Goal: Task Accomplishment & Management: Manage account settings

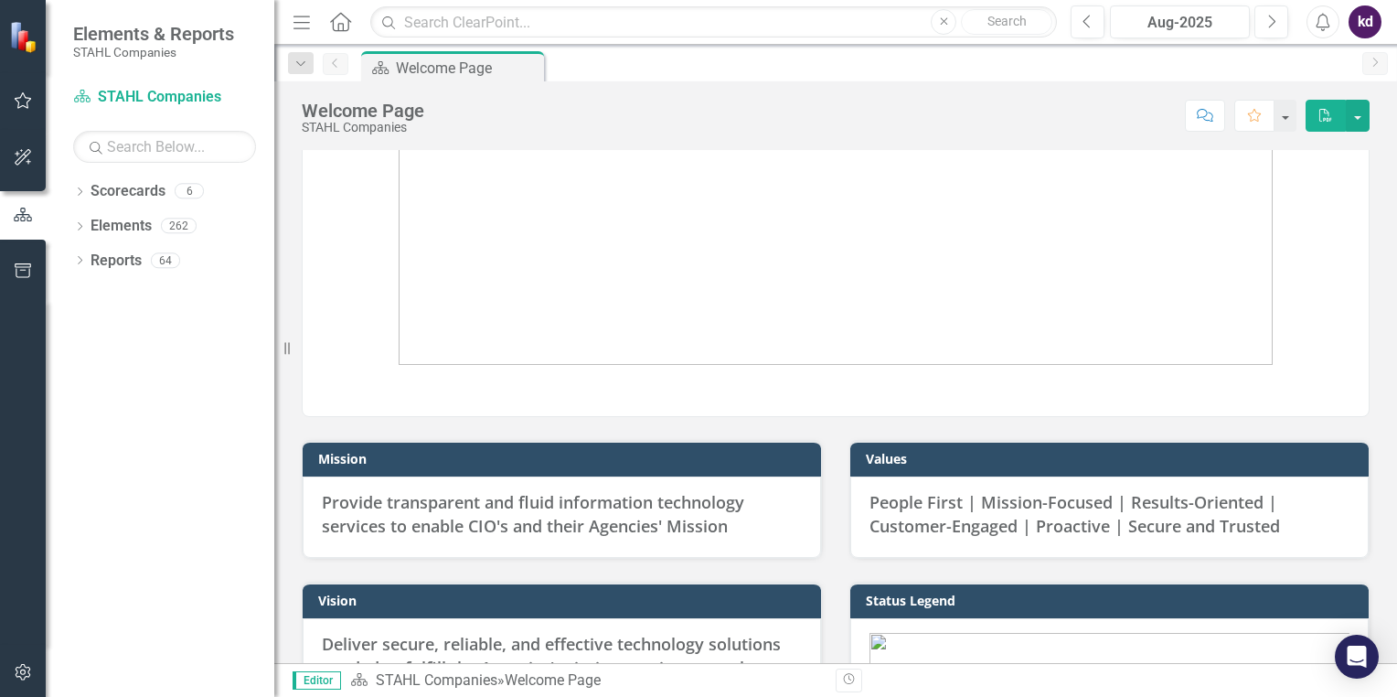
scroll to position [274, 0]
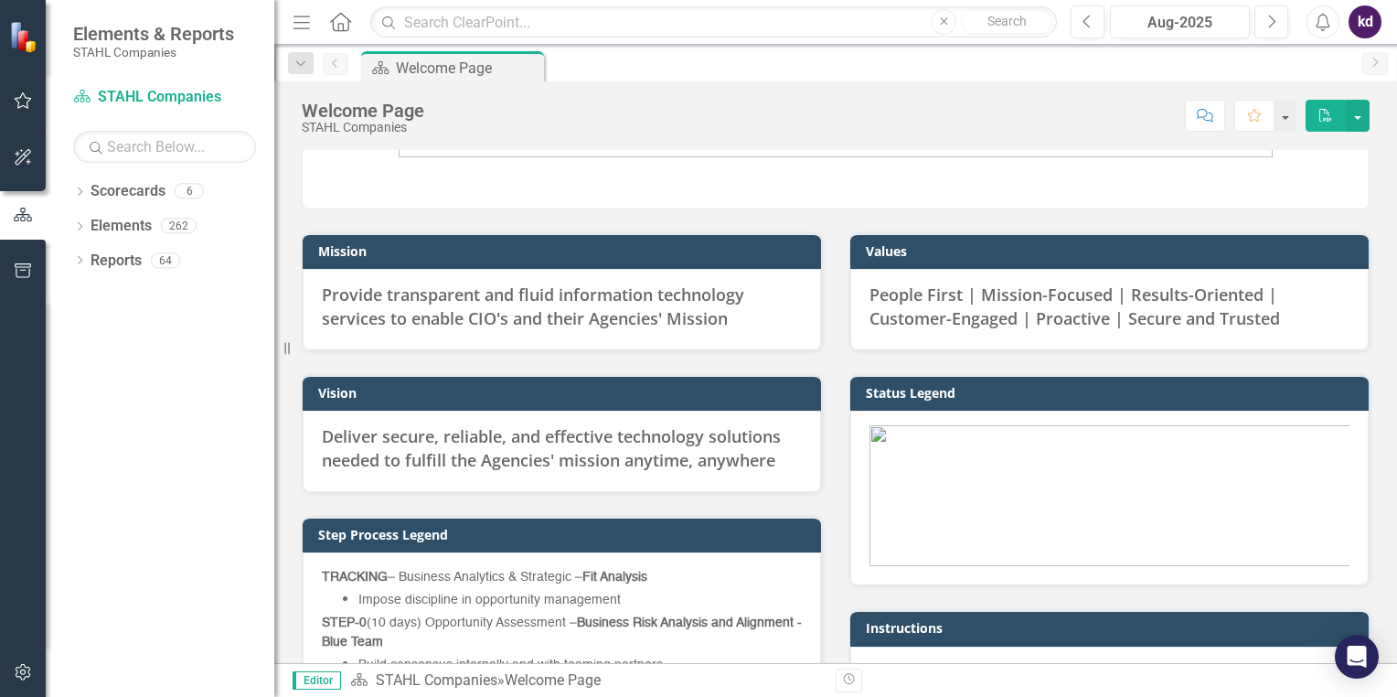
click at [836, 200] on img at bounding box center [836, 200] width 0 height 0
click at [143, 93] on link "Scorecard [PERSON_NAME] Companies" at bounding box center [164, 97] width 183 height 21
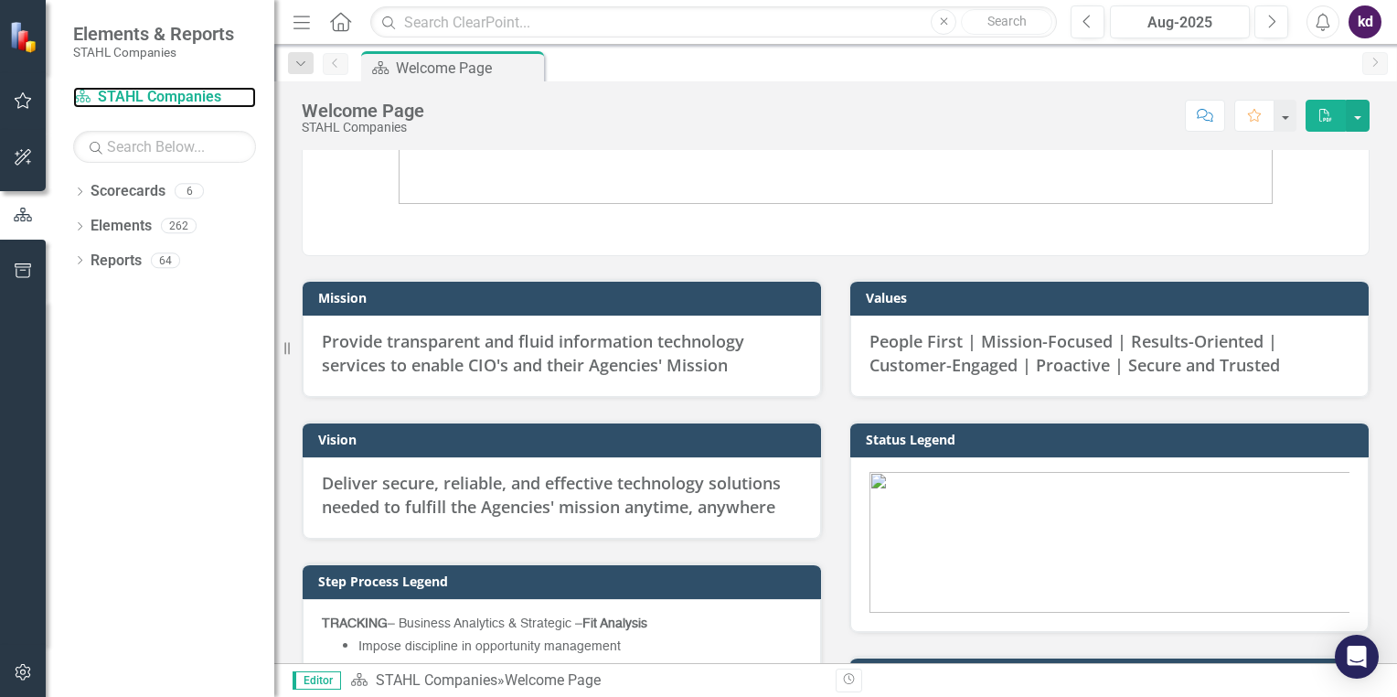
scroll to position [183, 0]
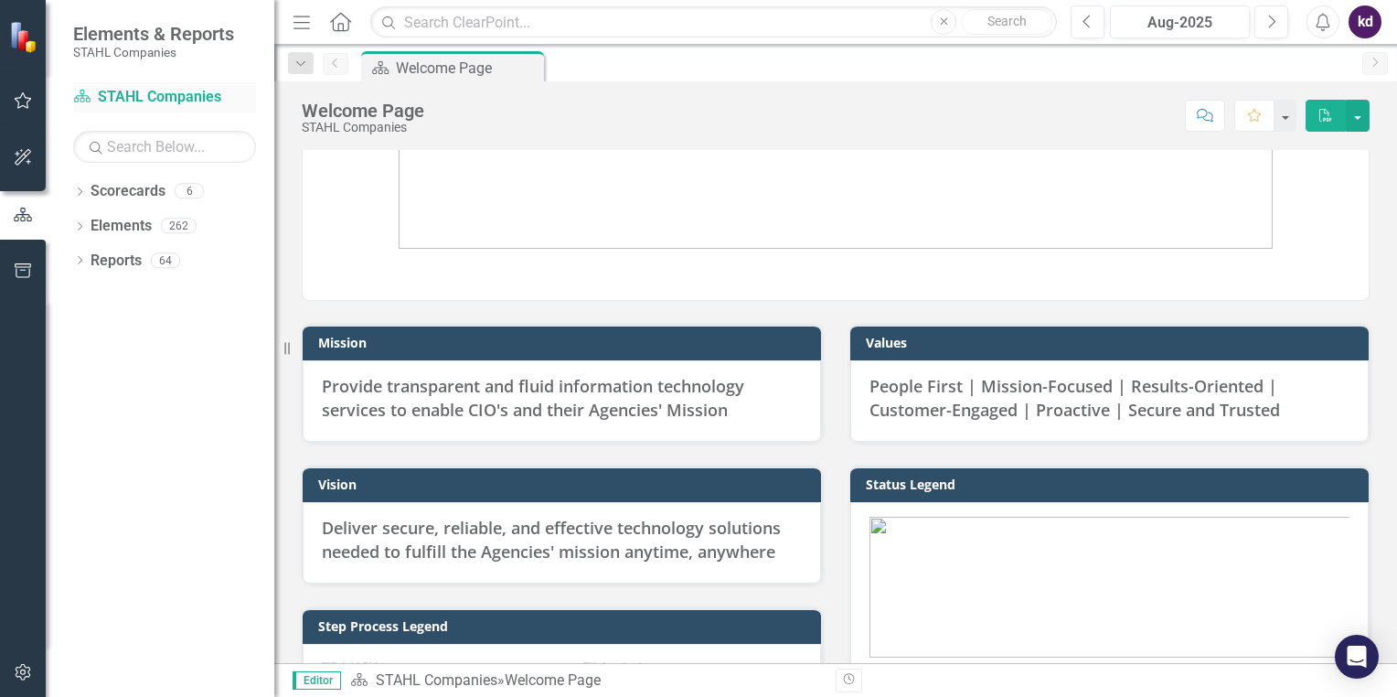
click at [174, 96] on link "Scorecard [PERSON_NAME] Companies" at bounding box center [164, 97] width 183 height 21
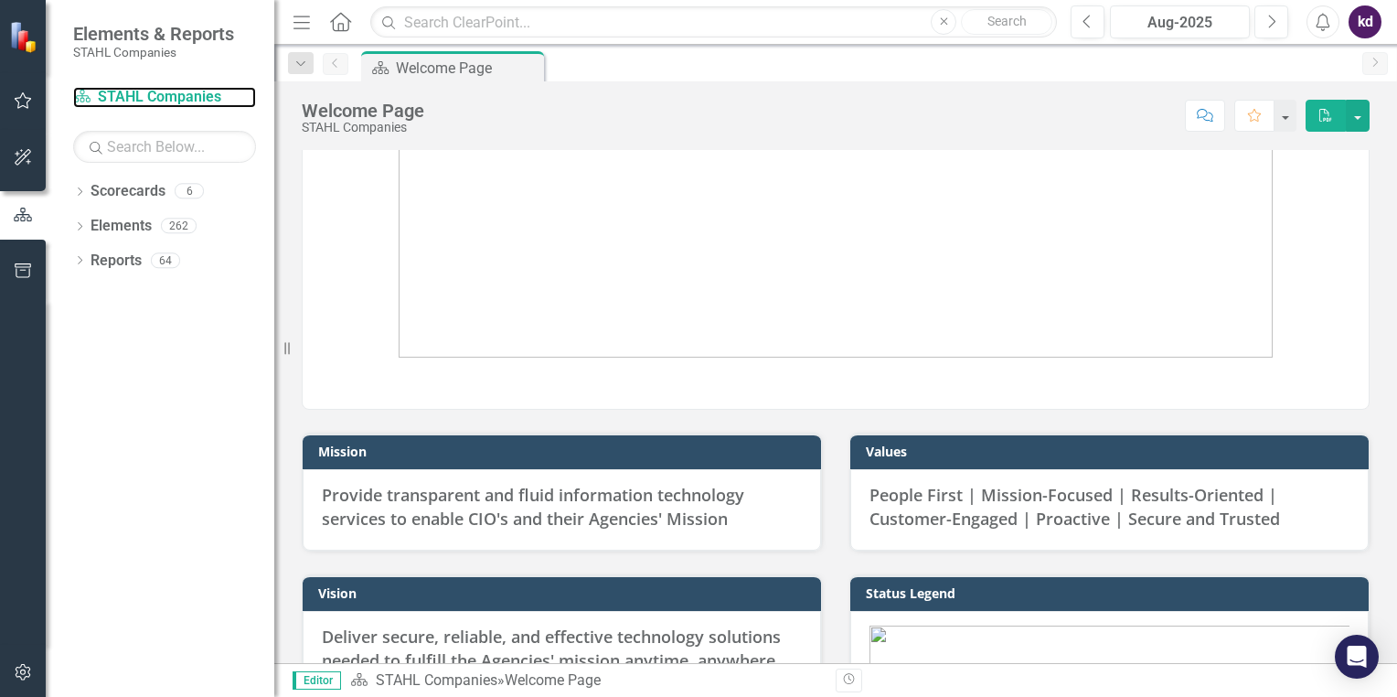
scroll to position [0, 0]
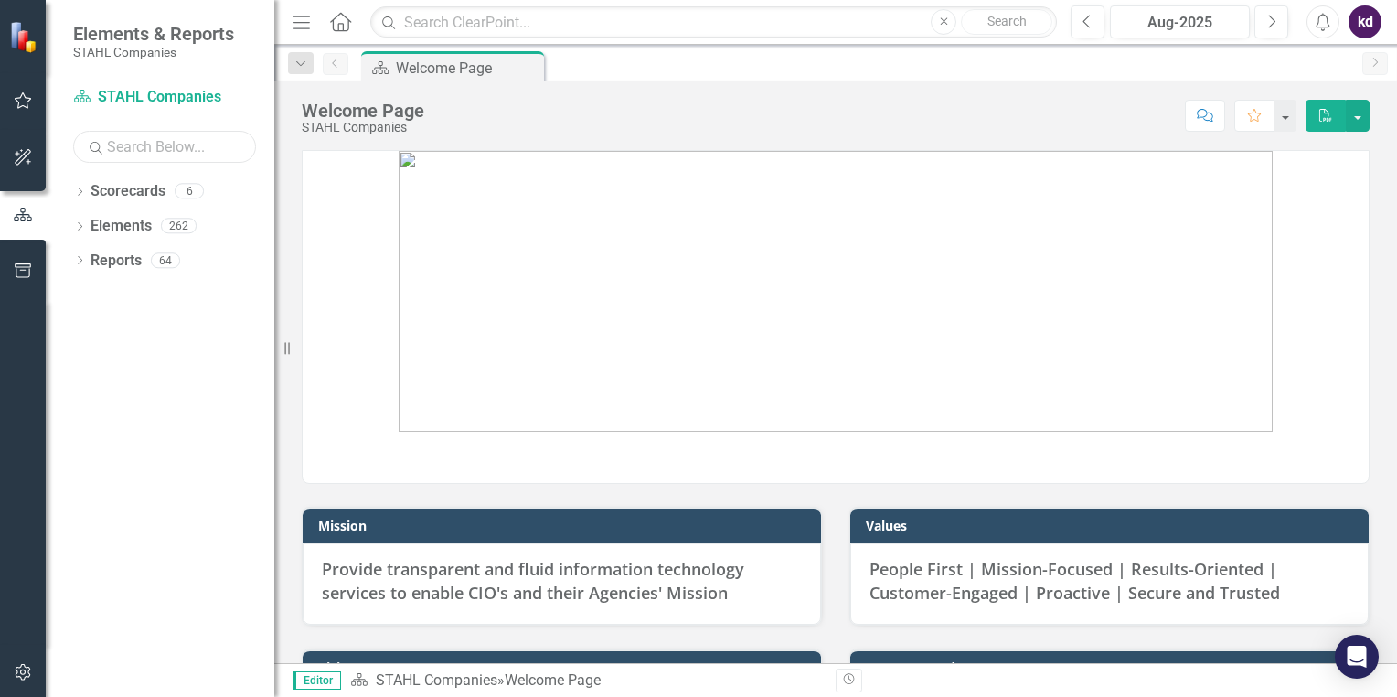
click at [135, 148] on input "text" at bounding box center [164, 147] width 183 height 32
type input "AD4125"
click at [94, 149] on icon "Search" at bounding box center [96, 147] width 18 height 16
click at [22, 100] on icon "button" at bounding box center [23, 100] width 19 height 15
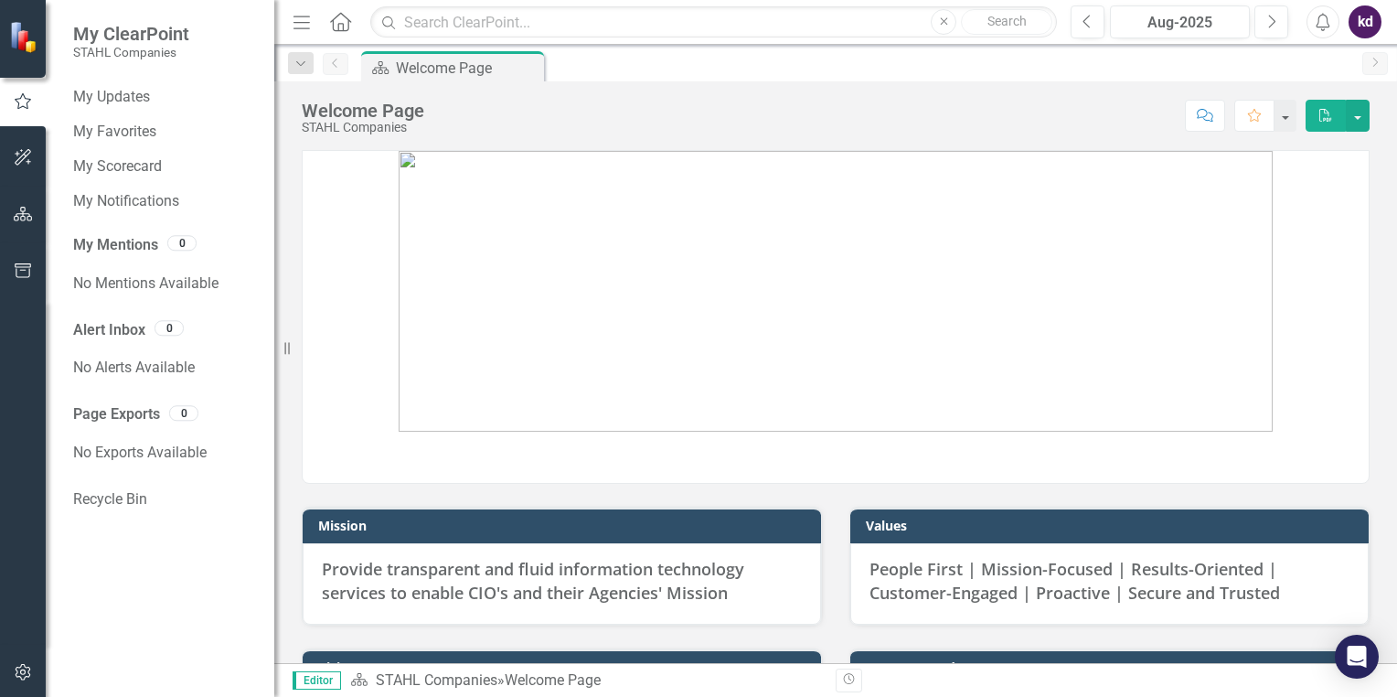
click at [17, 52] on img at bounding box center [25, 37] width 32 height 32
click at [23, 202] on button "button" at bounding box center [23, 215] width 41 height 38
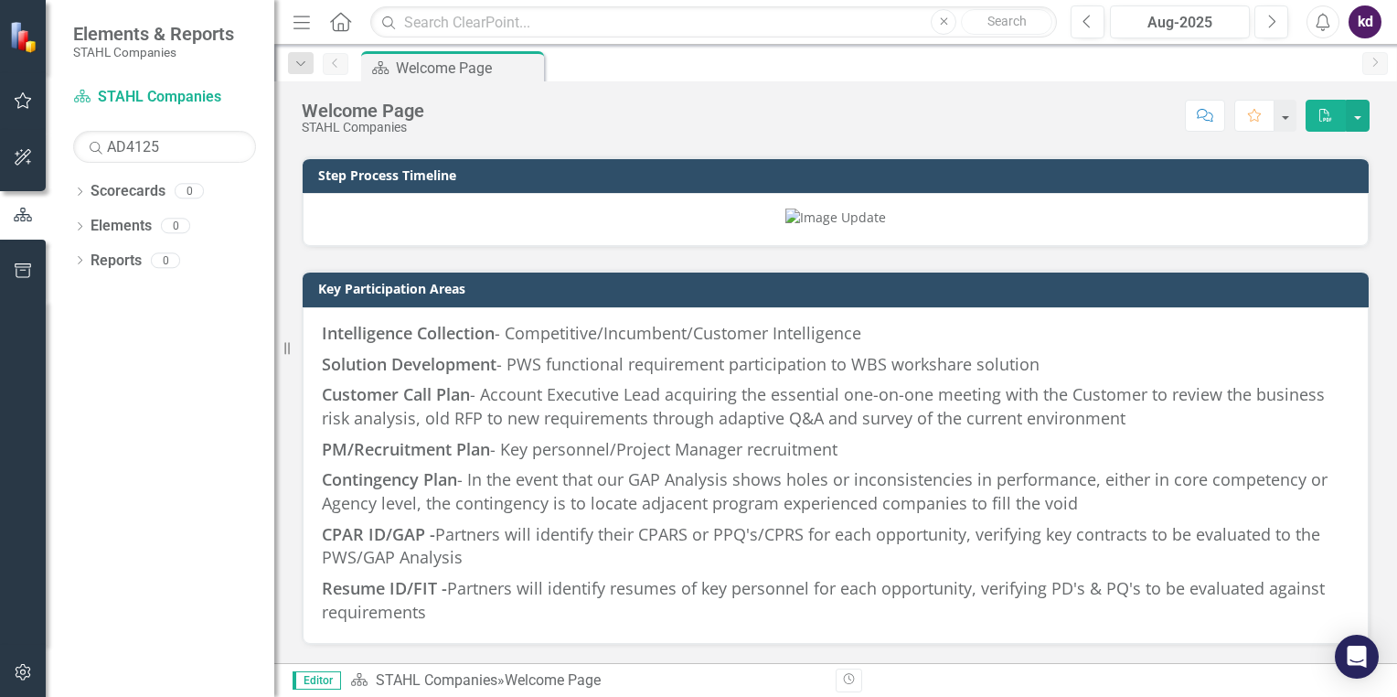
scroll to position [2773, 0]
click at [25, 48] on img at bounding box center [25, 37] width 32 height 32
click at [132, 93] on link "Scorecard [PERSON_NAME] Companies" at bounding box center [164, 97] width 183 height 21
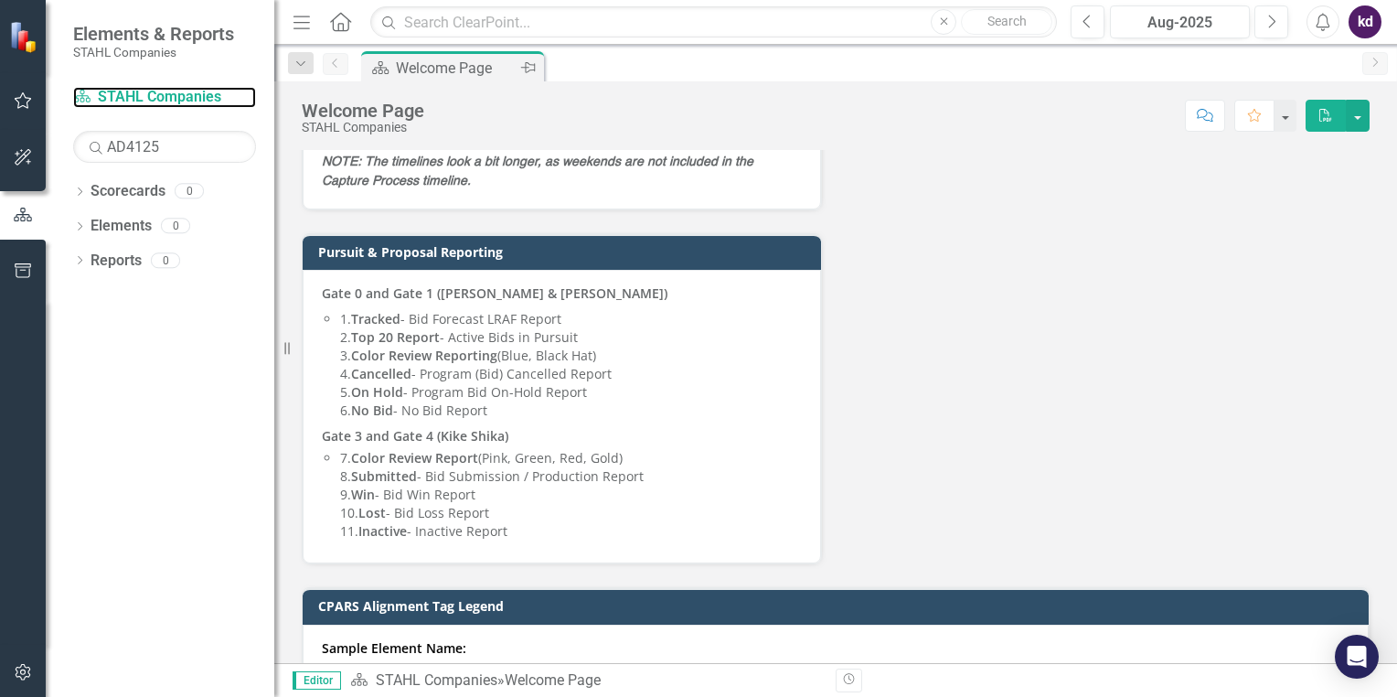
scroll to position [1127, 0]
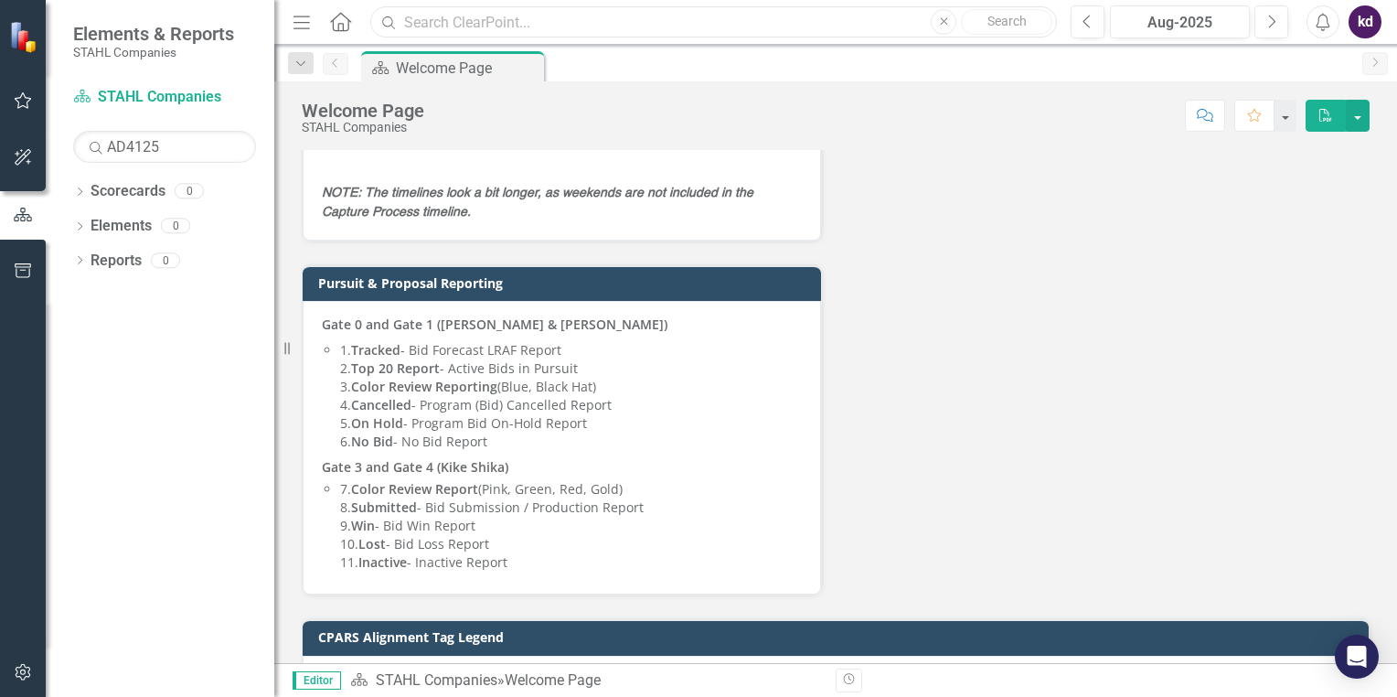
click at [431, 20] on input "text" at bounding box center [713, 22] width 687 height 32
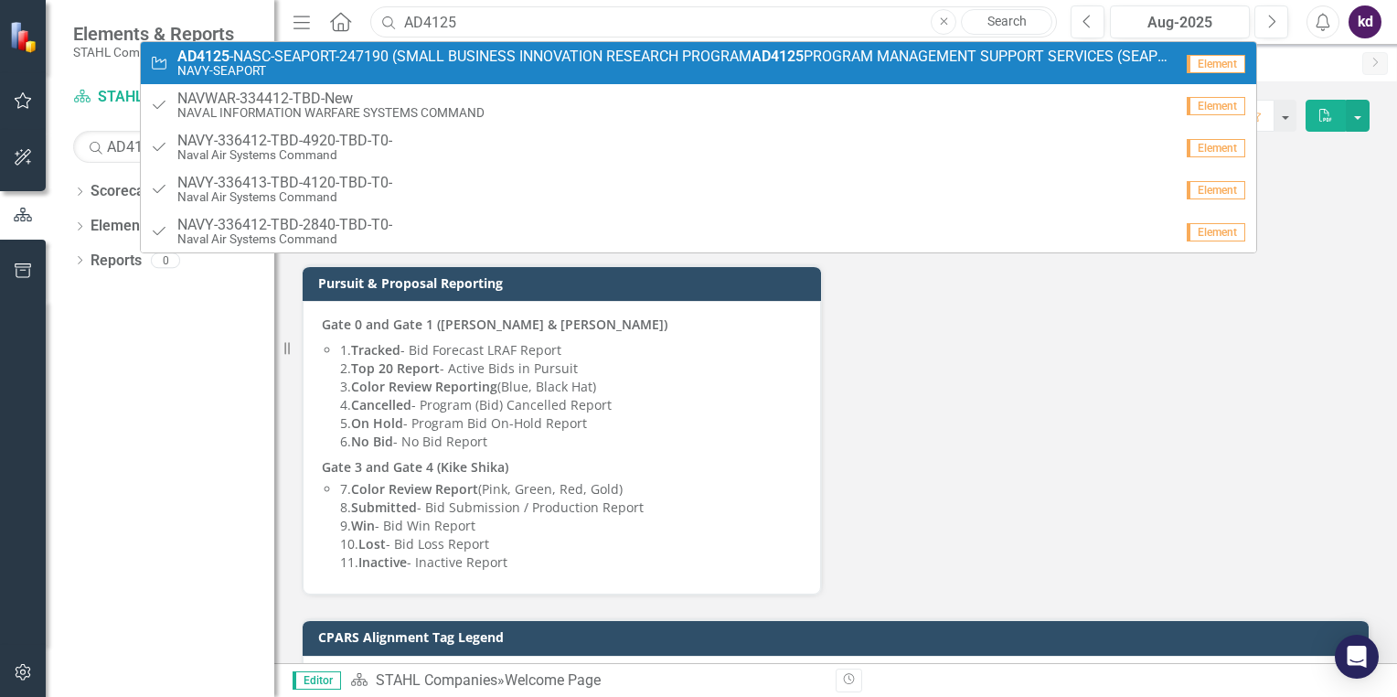
type input "AD4125"
click at [416, 51] on span "AD4125 -NASC-SEAPORT-247190 (SMALL BUSINESS INNOVATION RESEARCH PROGRAM AD4125 …" at bounding box center [675, 56] width 996 height 16
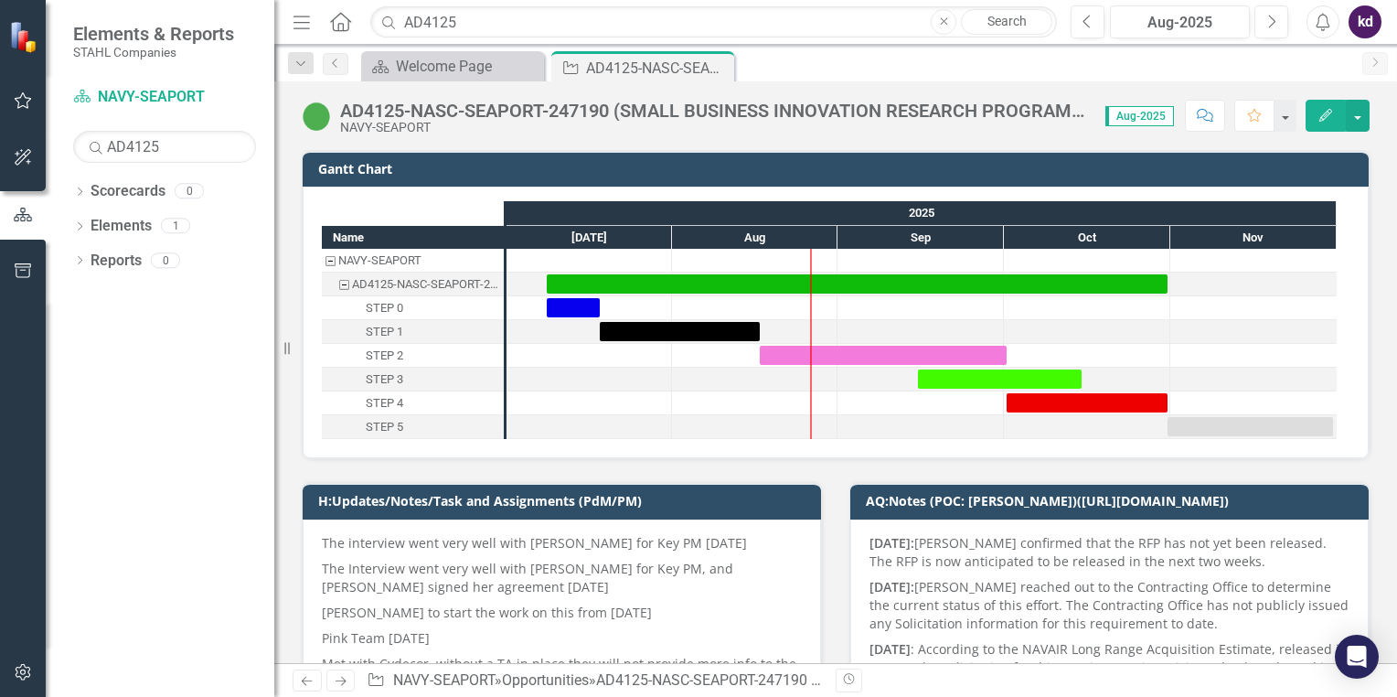
click at [1123, 119] on span "Aug-2025" at bounding box center [1140, 116] width 69 height 20
click at [1150, 116] on span "Aug-2025" at bounding box center [1140, 116] width 69 height 20
click at [1320, 115] on icon "Edit" at bounding box center [1326, 115] width 16 height 13
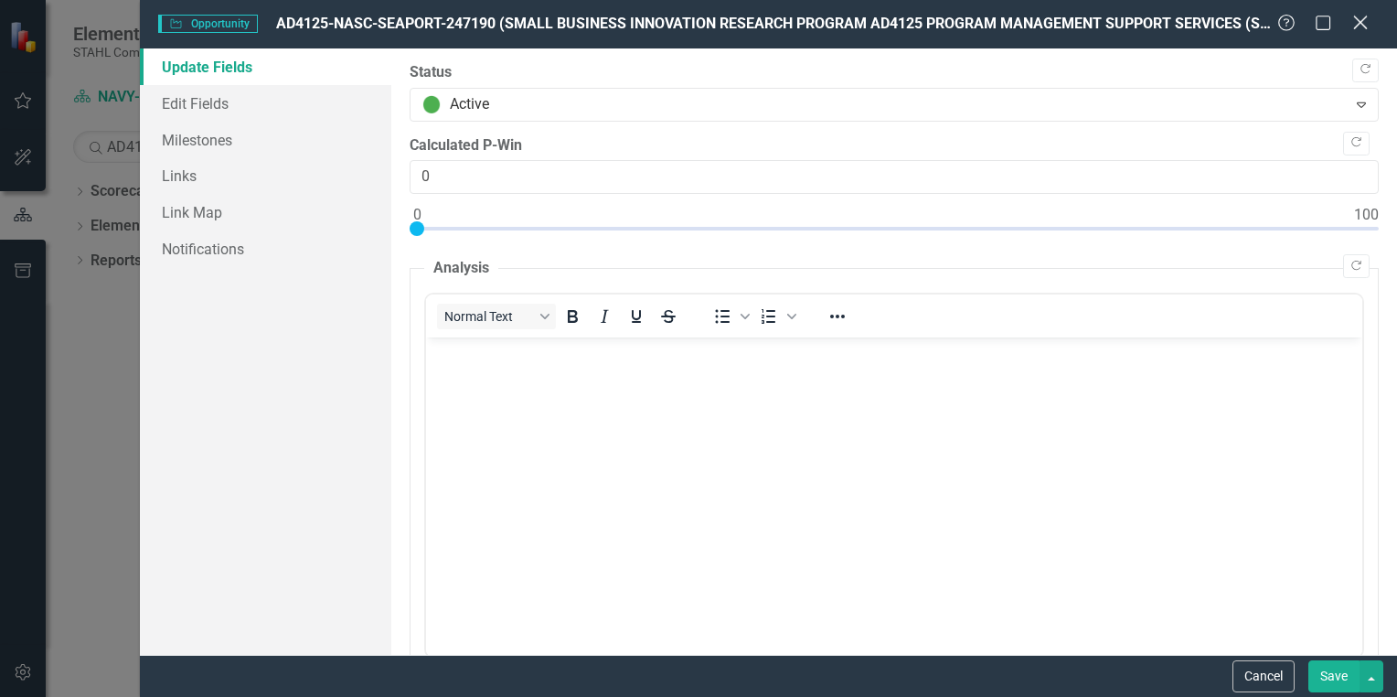
click at [1357, 22] on icon "Close" at bounding box center [1360, 22] width 23 height 17
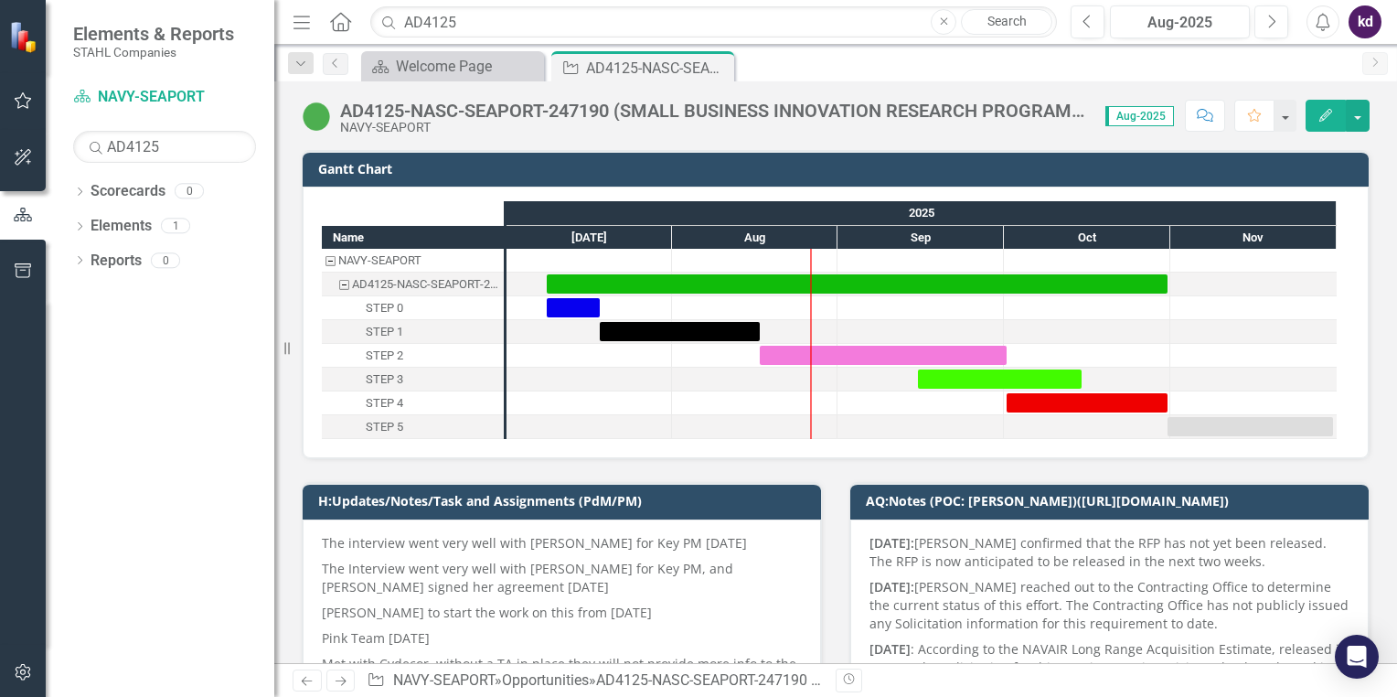
click at [1138, 115] on span "Aug-2025" at bounding box center [1140, 116] width 69 height 20
click at [1264, 20] on button "Next" at bounding box center [1272, 21] width 34 height 33
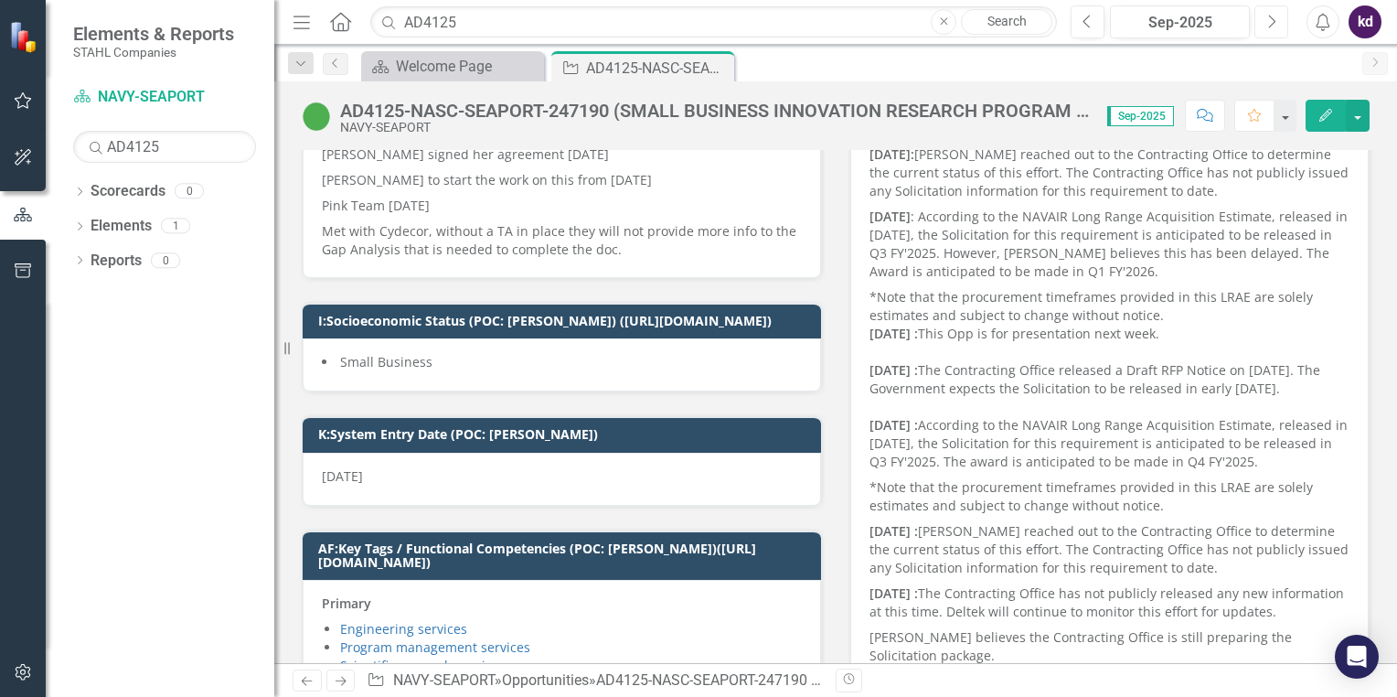
scroll to position [457, 0]
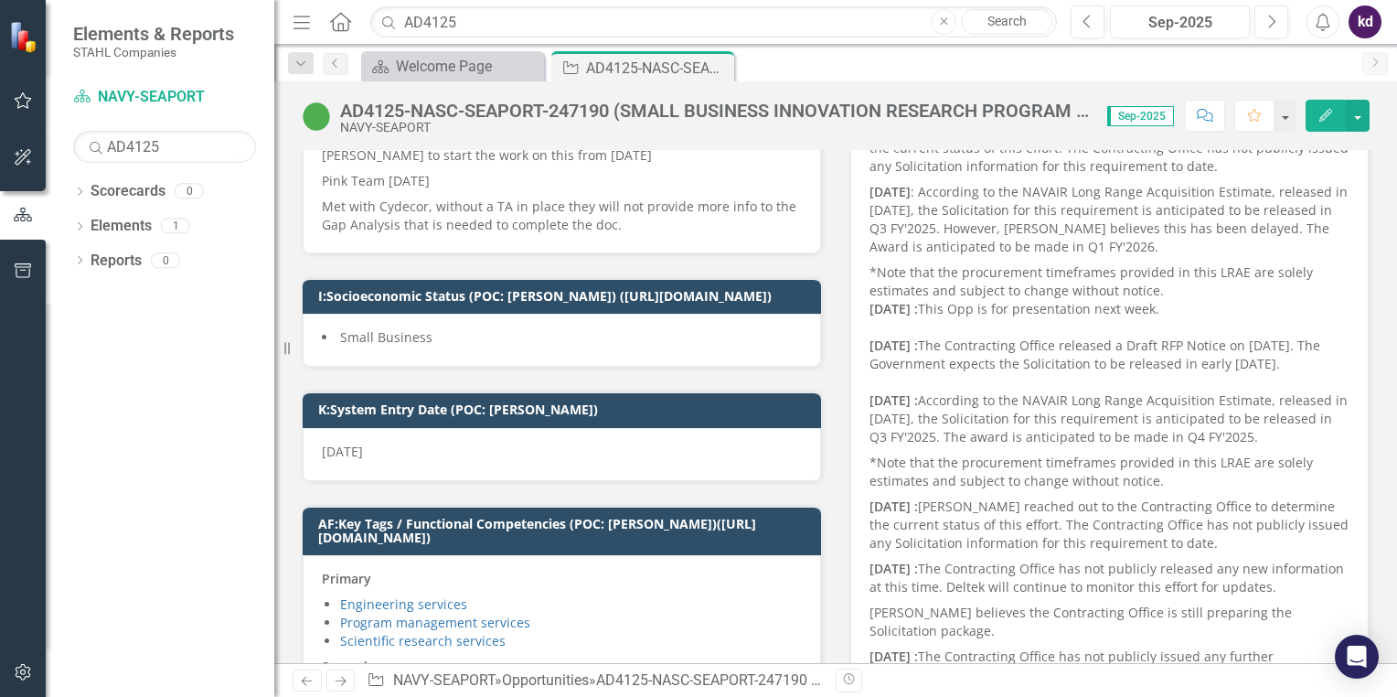
click at [618, 221] on p "Met with Cydecor, without a TA in place they will not provide more info to the …" at bounding box center [562, 214] width 480 height 40
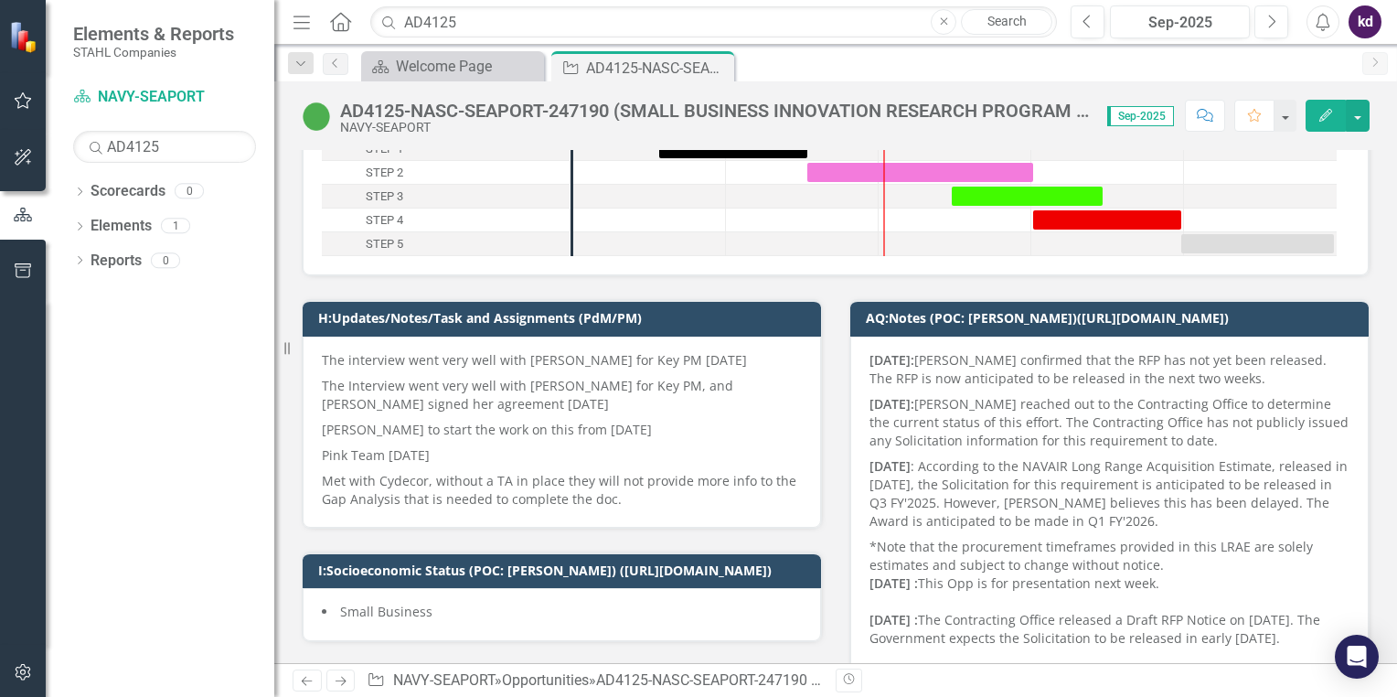
scroll to position [274, 0]
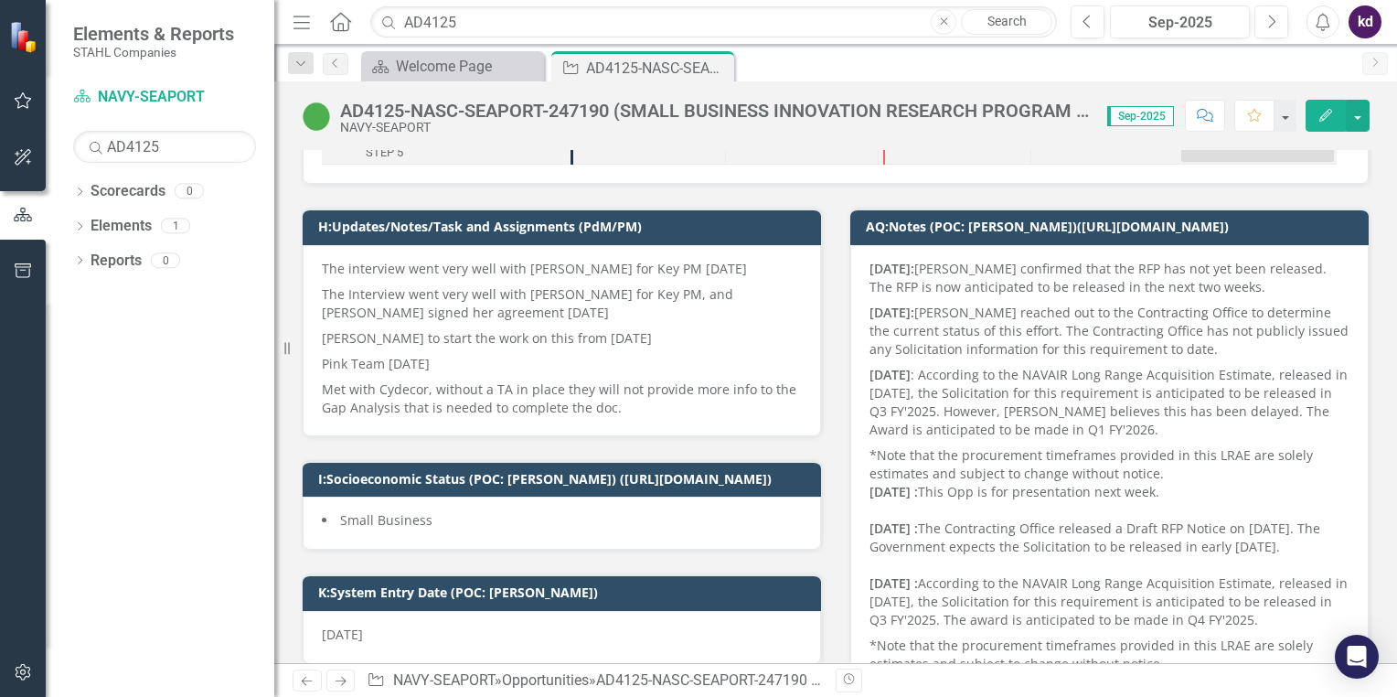
click at [427, 351] on p "Pink Team [DATE]" at bounding box center [562, 364] width 480 height 26
click at [465, 222] on h3 "H:Updates/Notes/Task and Assignments (PdM/PM)" at bounding box center [565, 226] width 494 height 14
click at [496, 232] on h3 "H:Updates/Notes/Task and Assignments (PdM/PM)" at bounding box center [565, 226] width 494 height 14
drag, startPoint x: 496, startPoint y: 232, endPoint x: 468, endPoint y: 284, distance: 58.9
click at [468, 284] on p "The Interview went very well with [PERSON_NAME] for Key PM, and [PERSON_NAME] s…" at bounding box center [562, 304] width 480 height 44
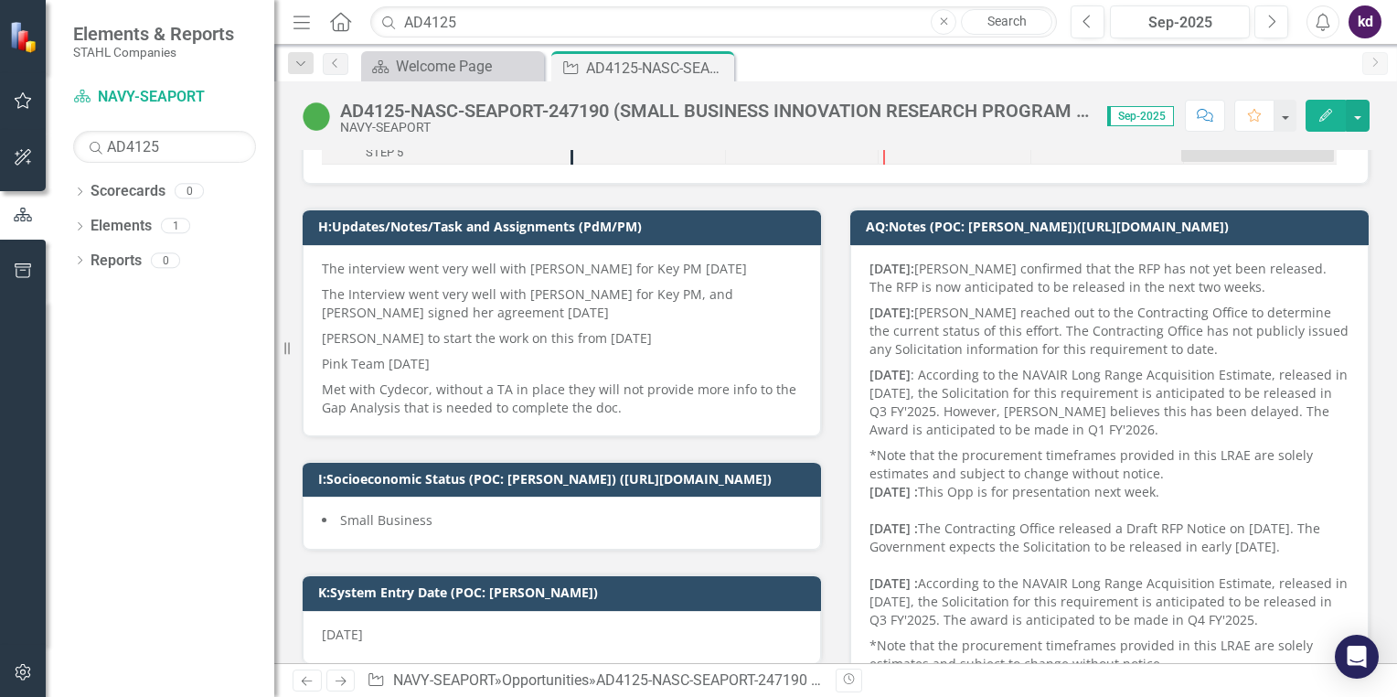
click at [614, 427] on div "The interview went very well with [PERSON_NAME] for Key PM [DATE] The Interview…" at bounding box center [562, 340] width 518 height 191
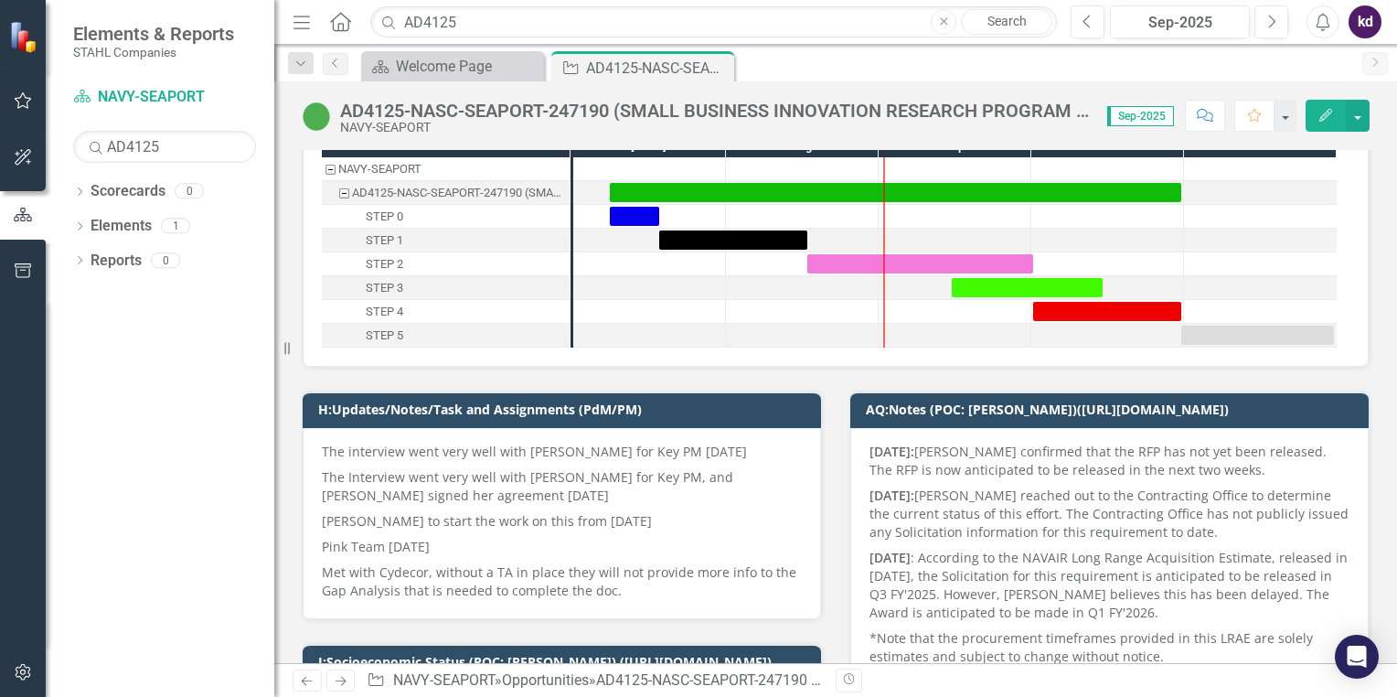
scroll to position [183, 0]
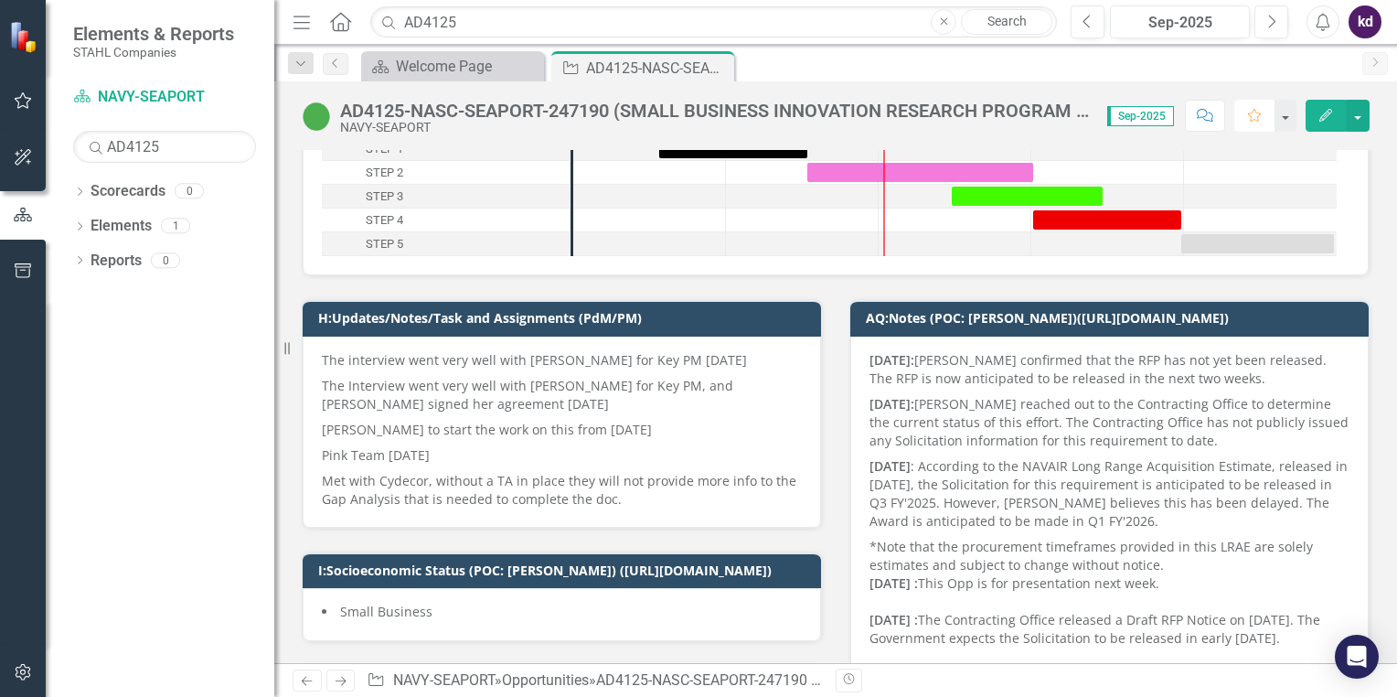
click at [1258, 115] on icon "Favorite" at bounding box center [1254, 115] width 16 height 13
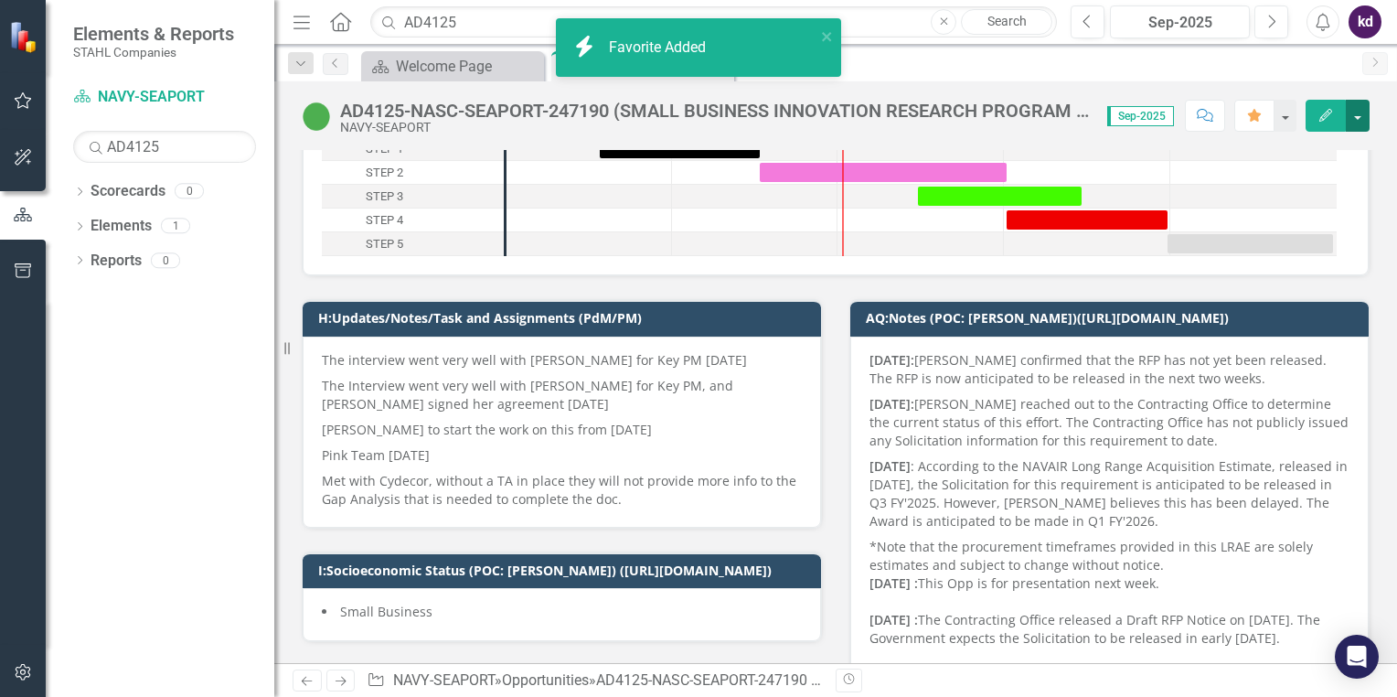
click at [1353, 116] on button "button" at bounding box center [1358, 116] width 24 height 32
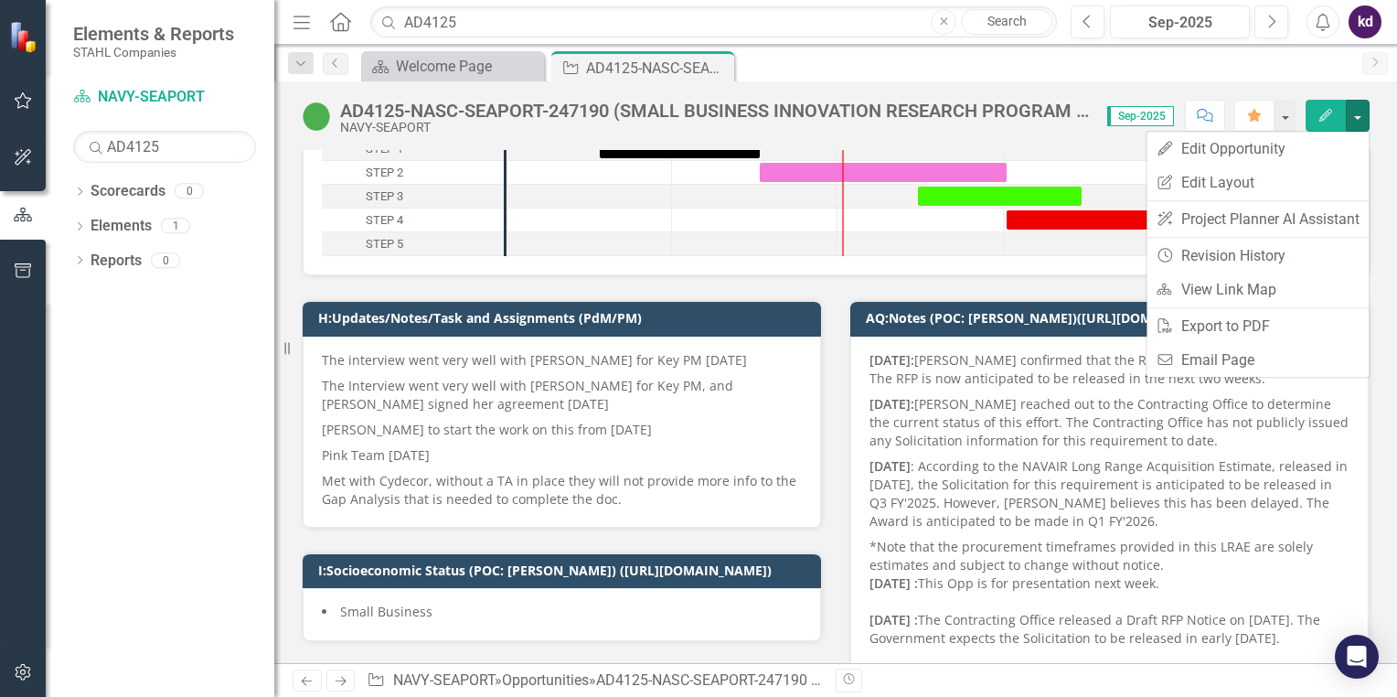
click at [552, 320] on h3 "H:Updates/Notes/Task and Assignments (PdM/PM)" at bounding box center [565, 318] width 494 height 14
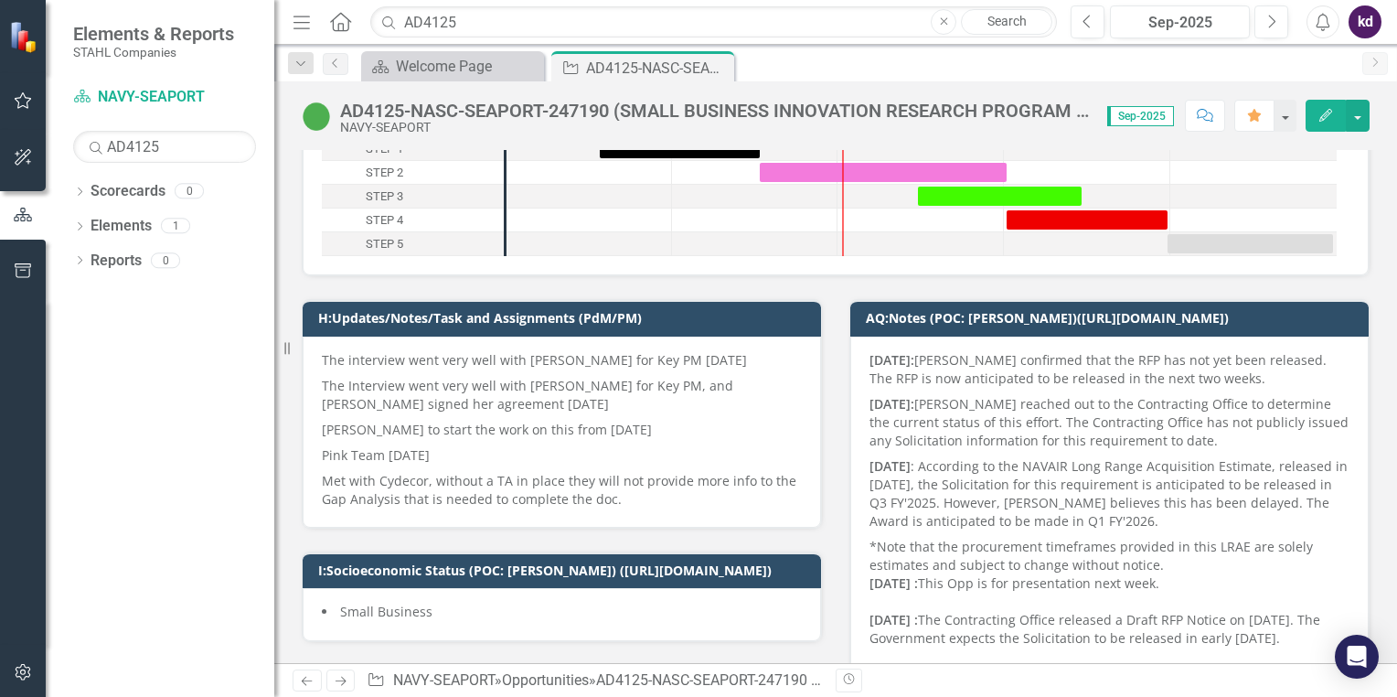
click at [1209, 117] on icon "Comment" at bounding box center [1205, 115] width 16 height 13
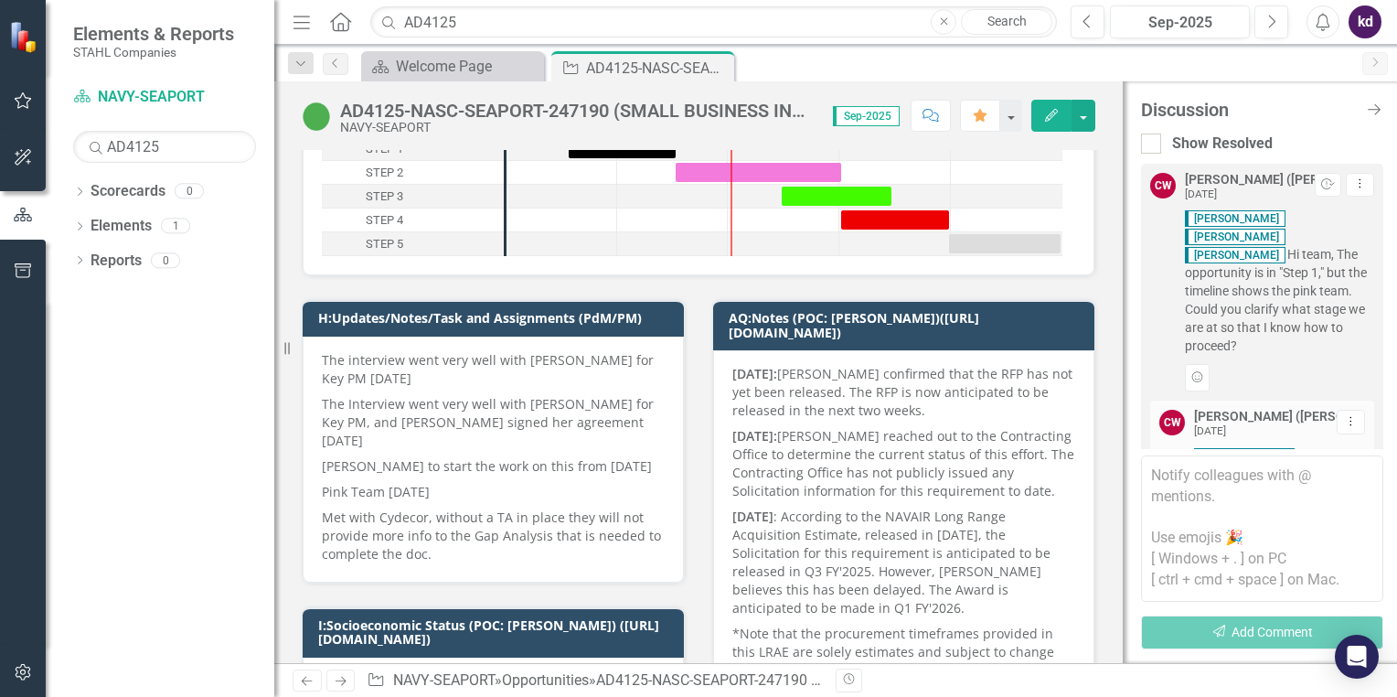
scroll to position [1937, 0]
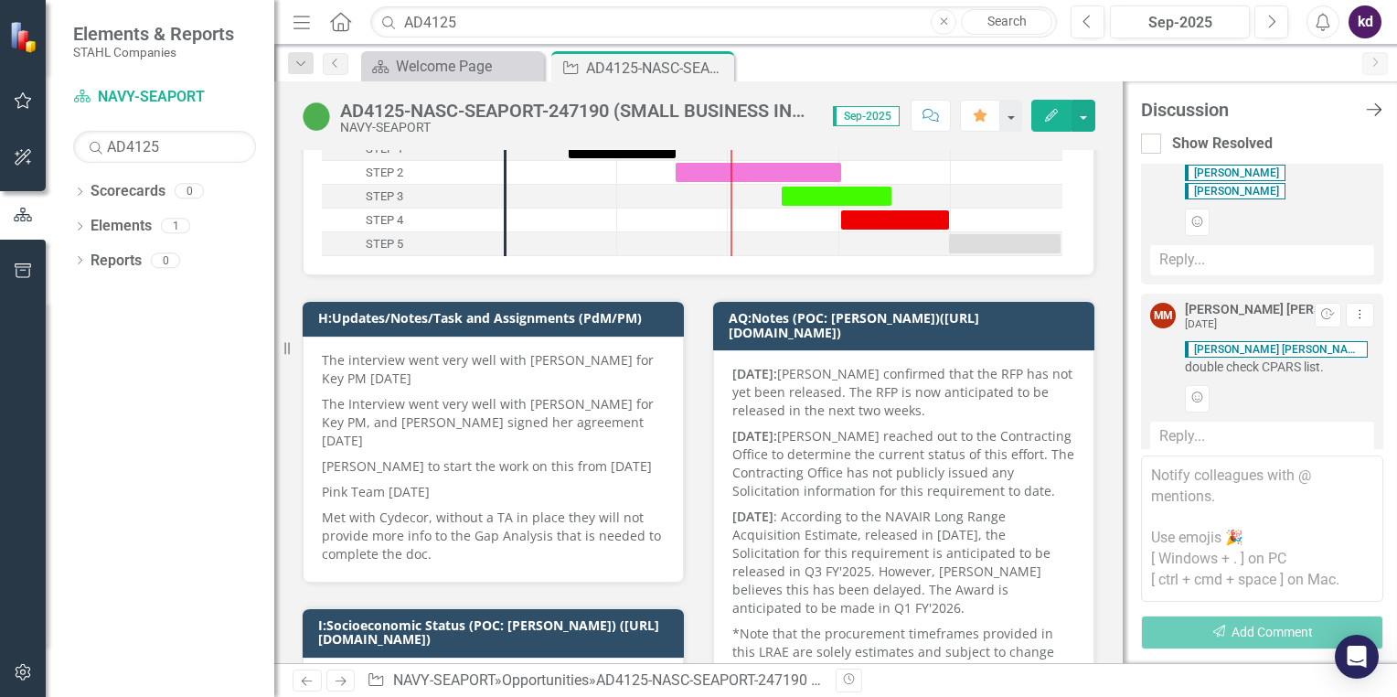
click at [1375, 112] on icon "Close Discussion Bar" at bounding box center [1374, 109] width 23 height 17
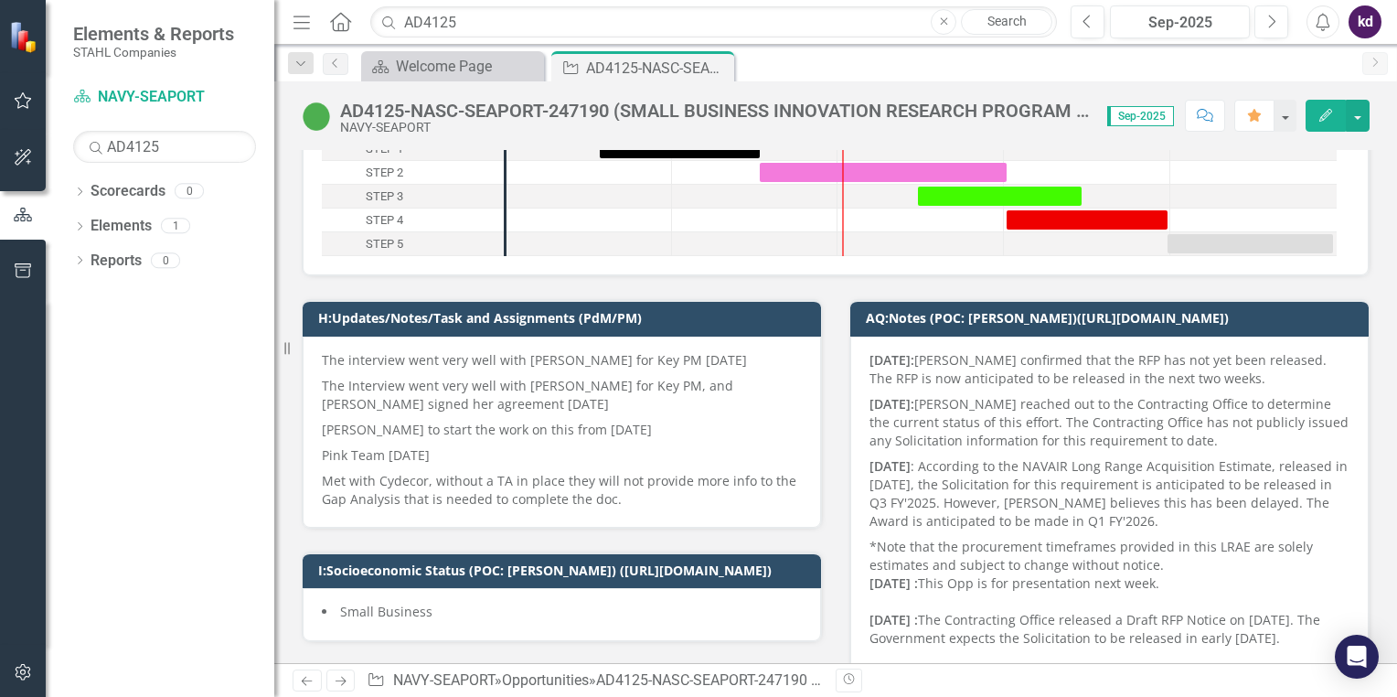
click at [552, 362] on p "The interview went very well with [PERSON_NAME] for Key PM [DATE]" at bounding box center [562, 362] width 480 height 22
click at [401, 516] on div "The interview went very well with [PERSON_NAME] for Key PM [DATE] The Interview…" at bounding box center [562, 432] width 518 height 191
click at [409, 324] on h3 "H:Updates/Notes/Task and Assignments (PdM/PM)" at bounding box center [565, 318] width 494 height 14
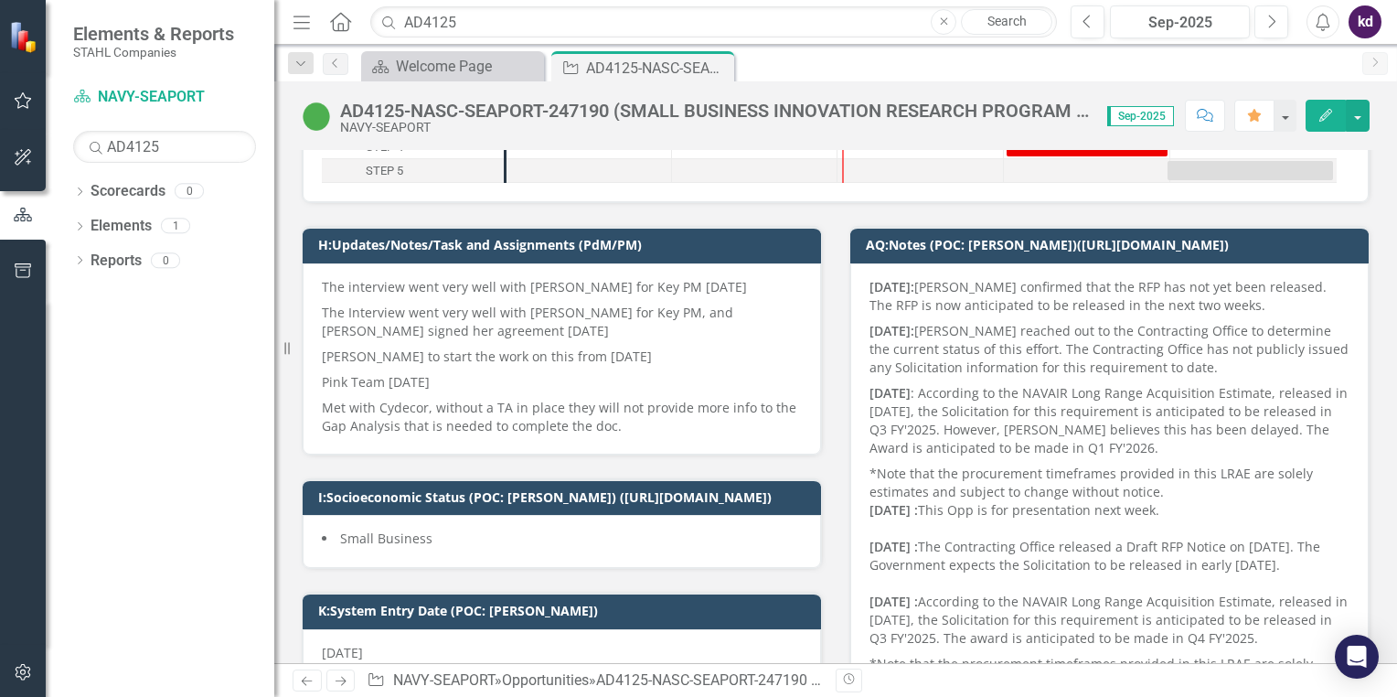
scroll to position [366, 0]
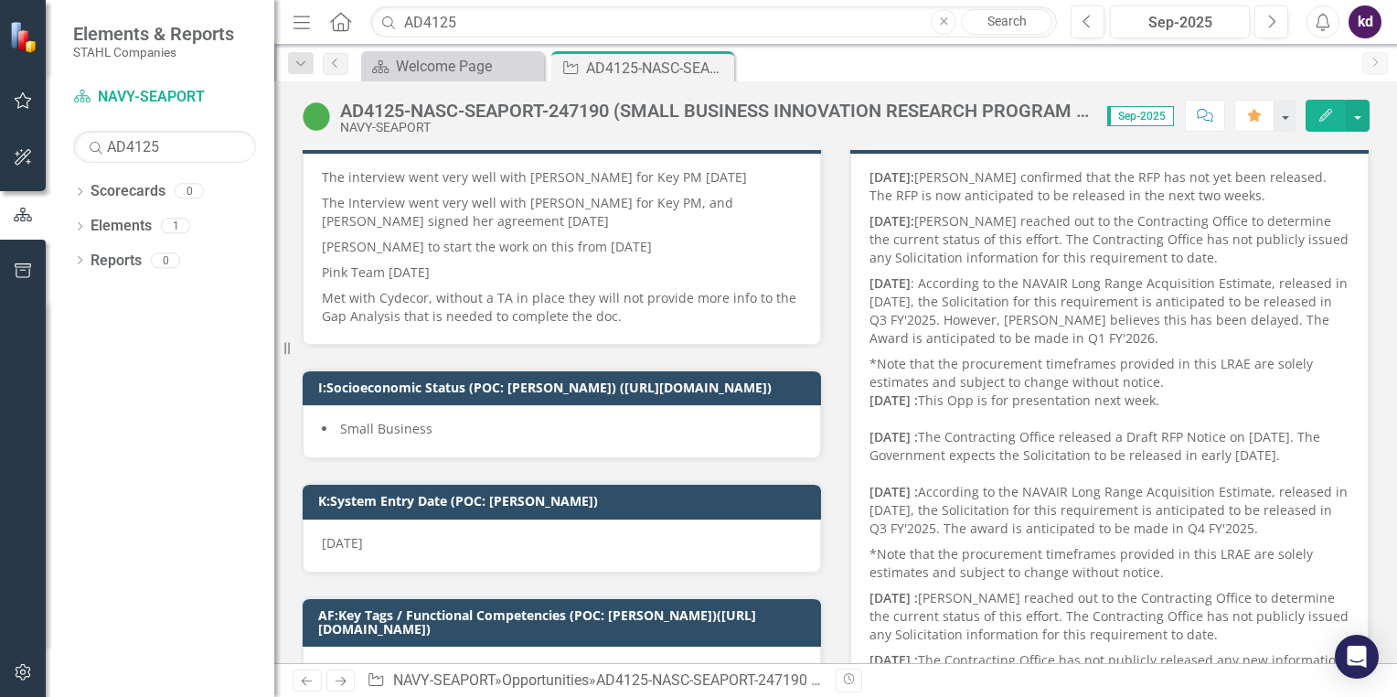
click at [458, 239] on p "[PERSON_NAME] to start the work on this from [DATE]" at bounding box center [562, 247] width 480 height 26
click at [402, 331] on div "The interview went very well with [PERSON_NAME] for Key PM [DATE] The Interview…" at bounding box center [562, 249] width 518 height 191
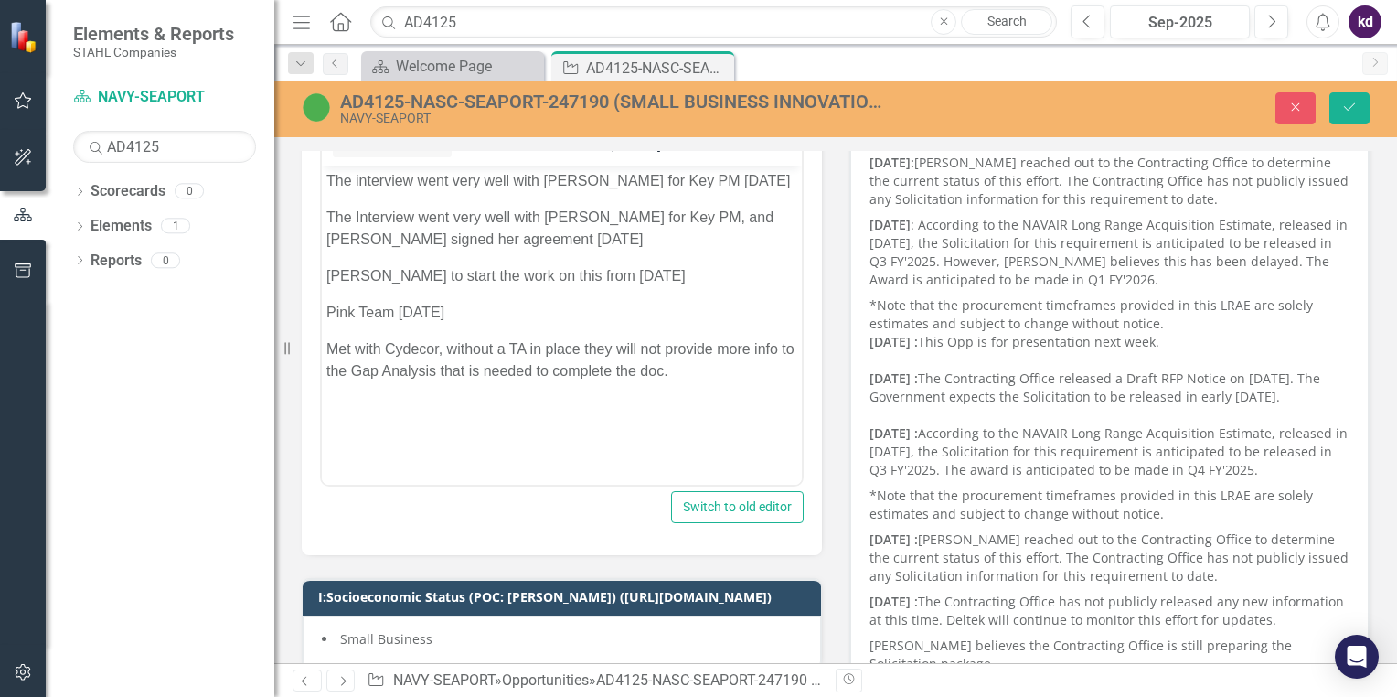
scroll to position [457, 0]
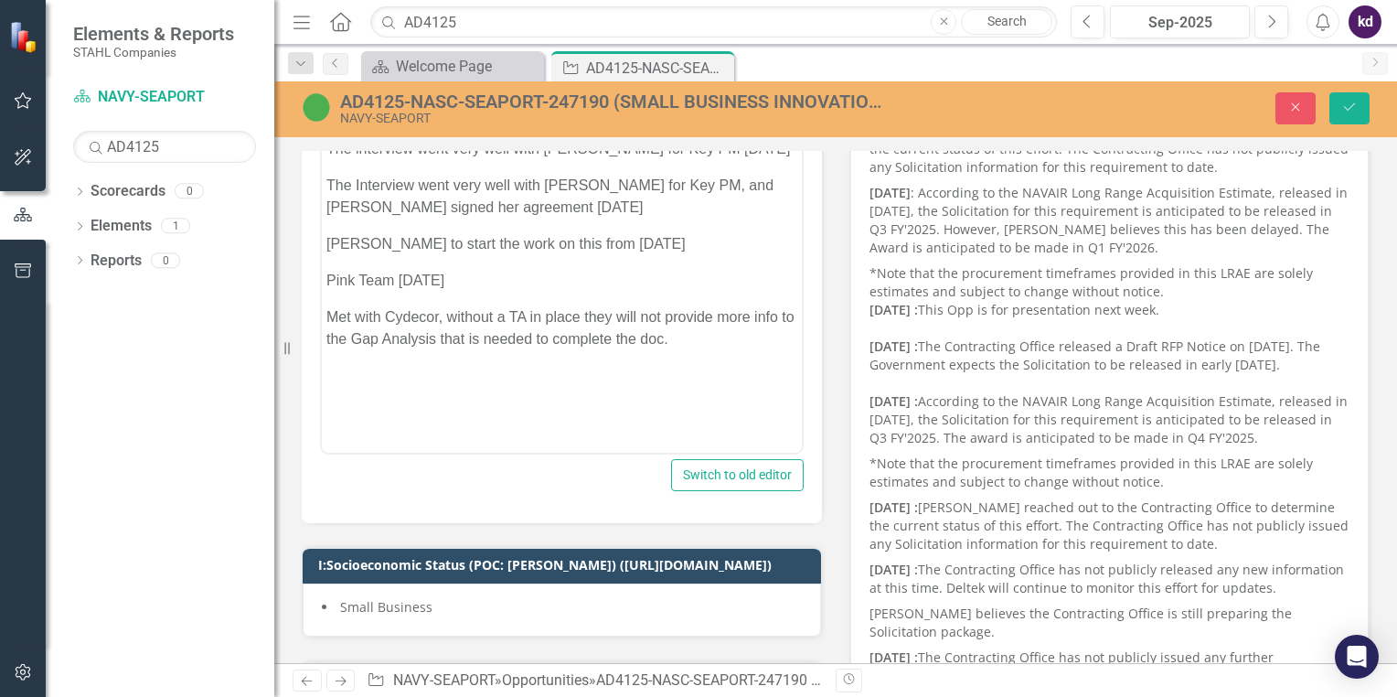
click at [697, 342] on p "Met with Cydecor, without a TA in place they will not provide more info to the …" at bounding box center [561, 328] width 471 height 44
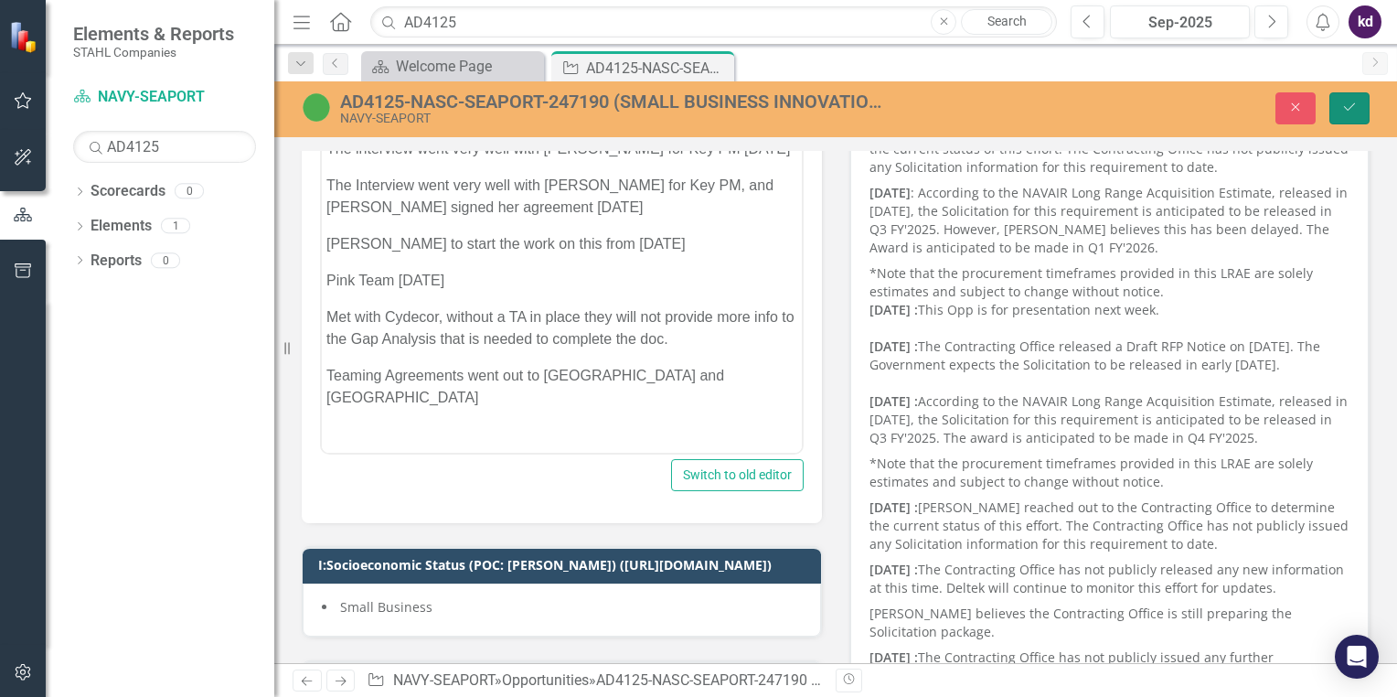
click at [1342, 108] on icon "Save" at bounding box center [1349, 107] width 16 height 13
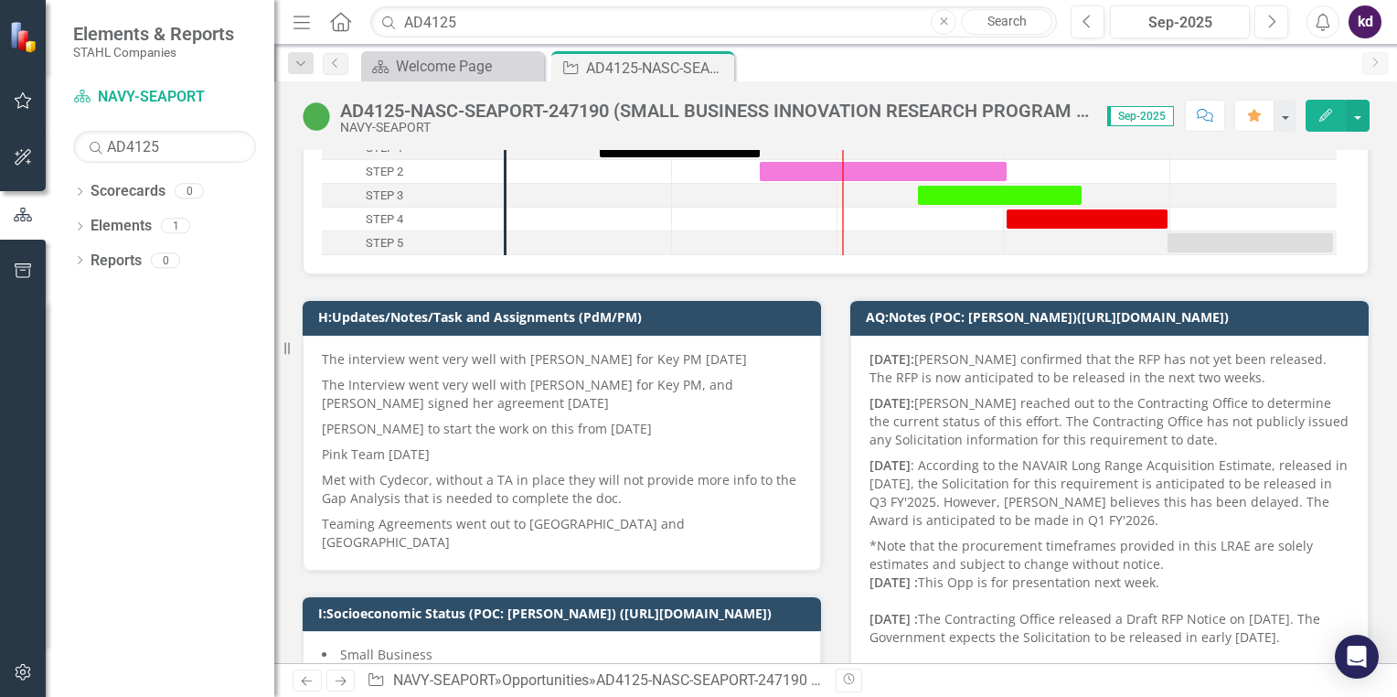
scroll to position [183, 0]
